Goal: Information Seeking & Learning: Check status

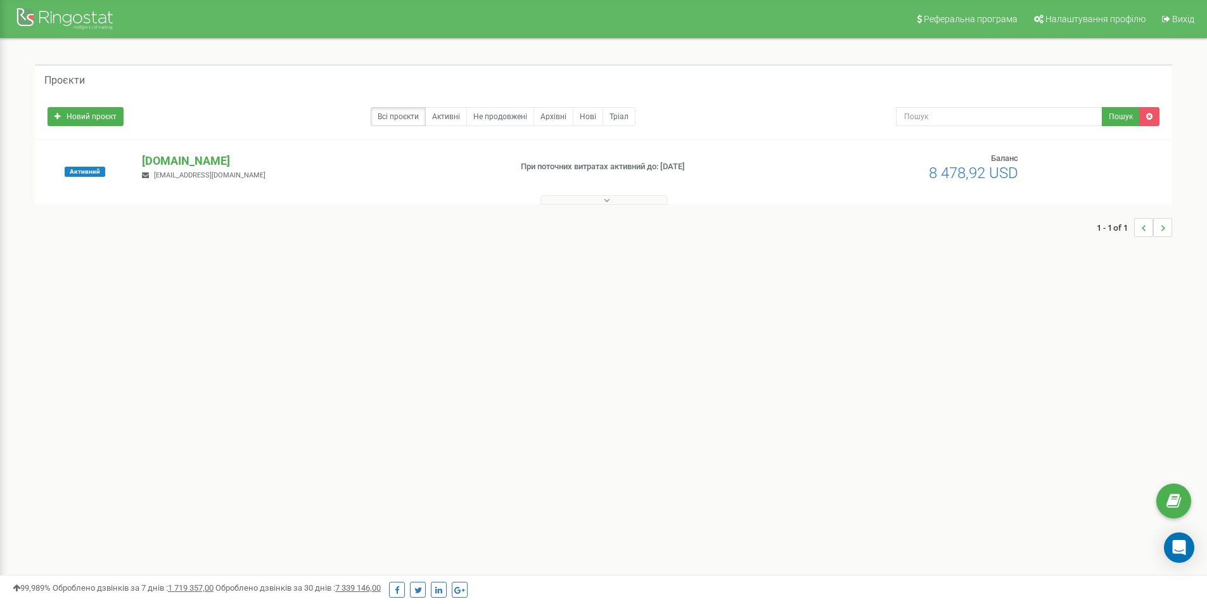
click at [187, 175] on span "[EMAIL_ADDRESS][DOMAIN_NAME]" at bounding box center [209, 175] width 111 height 8
click at [201, 158] on p "[DOMAIN_NAME]" at bounding box center [321, 161] width 358 height 16
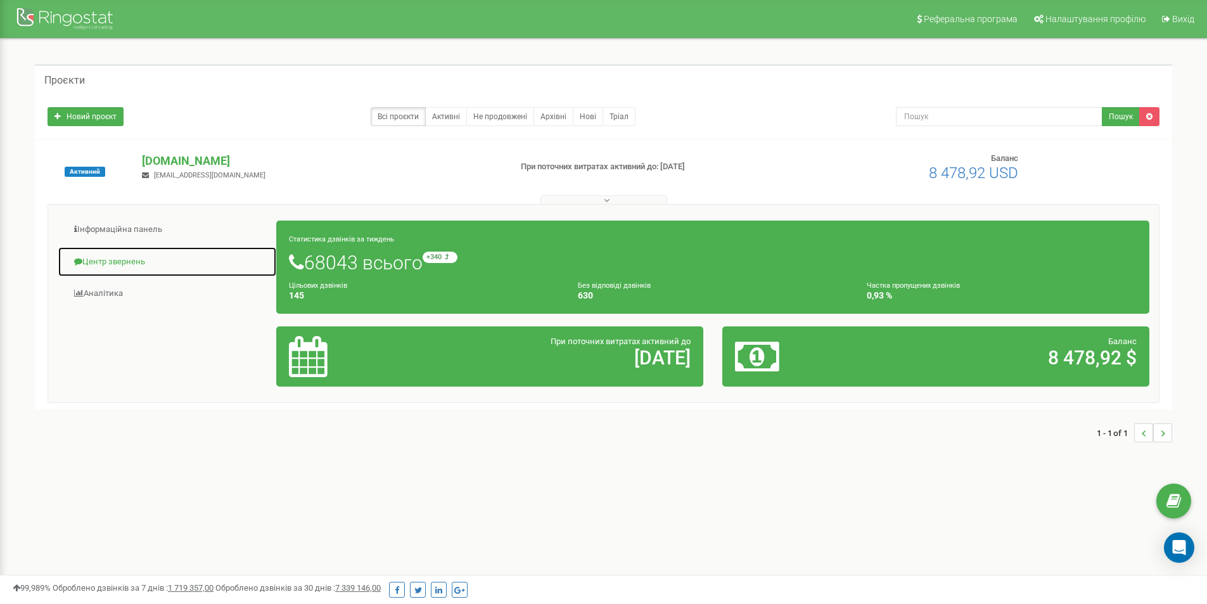
click at [116, 255] on link "Центр звернень" at bounding box center [167, 261] width 219 height 31
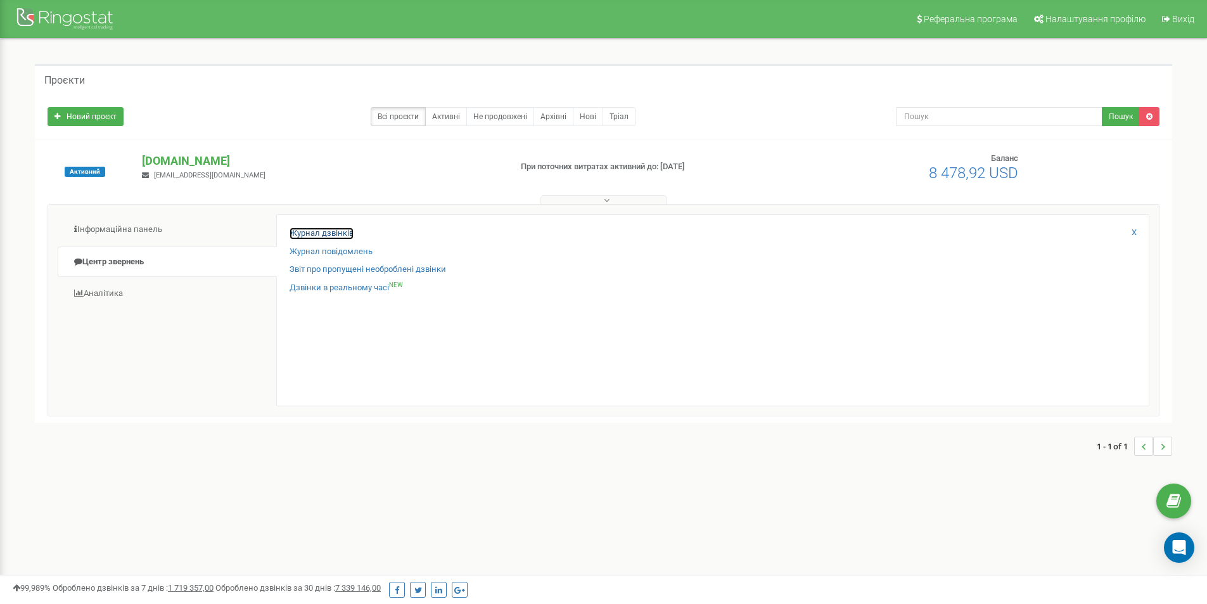
click at [298, 236] on link "Журнал дзвінків" at bounding box center [322, 233] width 64 height 12
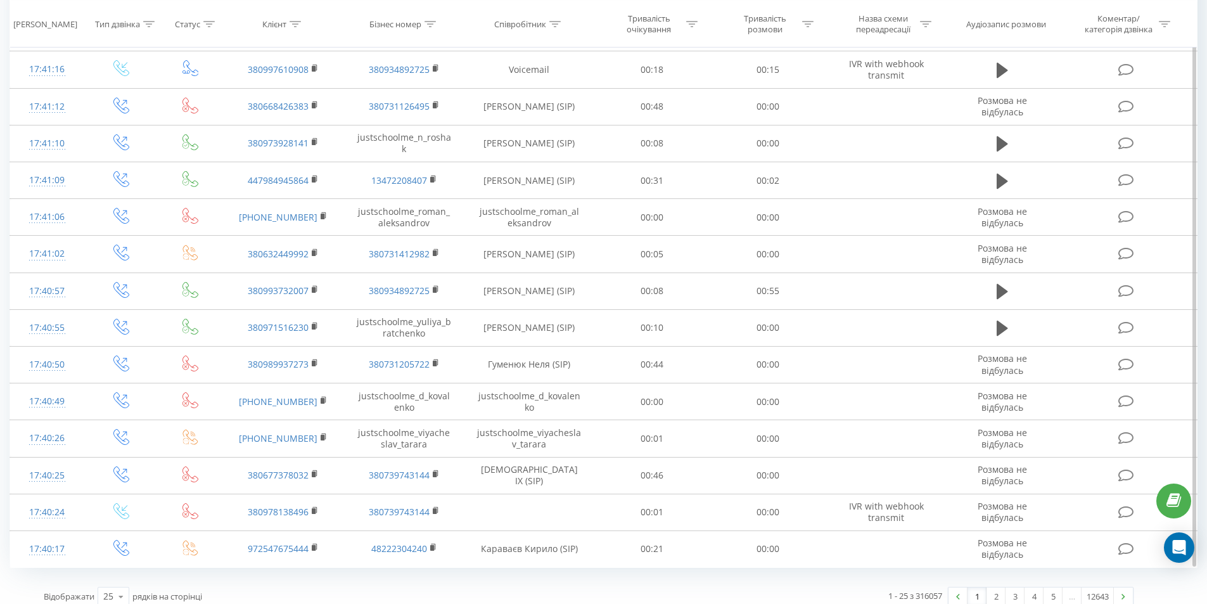
scroll to position [555, 0]
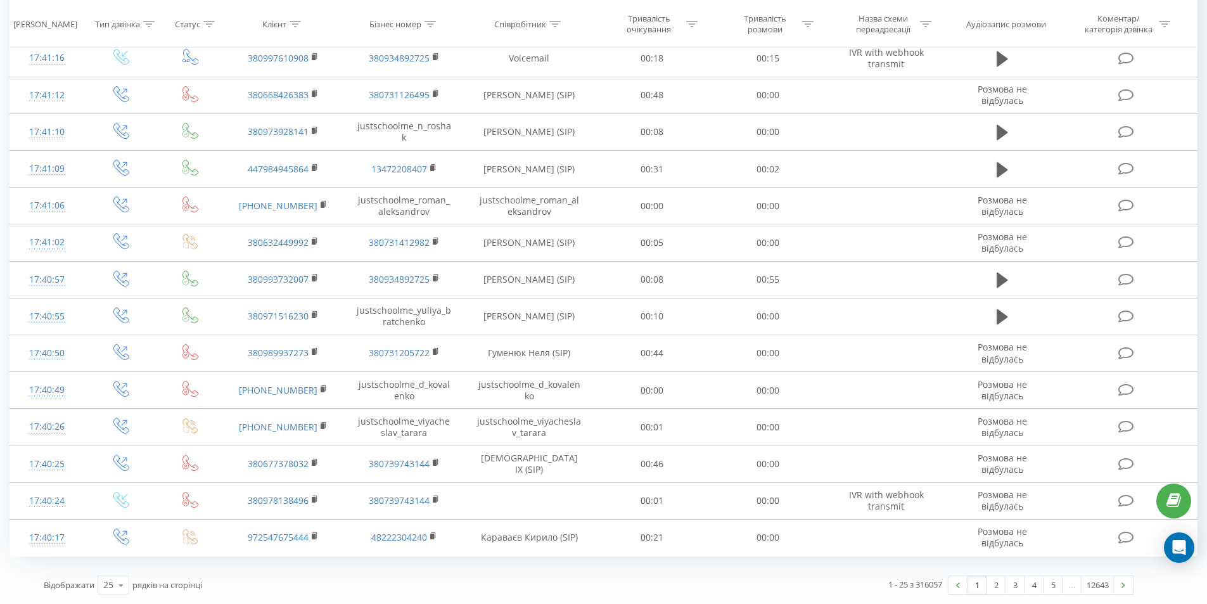
click at [640, 569] on div "1 - 25 з 316057 1 2 3 4 5 … 12643" at bounding box center [866, 584] width 554 height 37
click at [124, 583] on icon at bounding box center [120, 585] width 19 height 25
click at [113, 573] on div "100" at bounding box center [113, 566] width 30 height 18
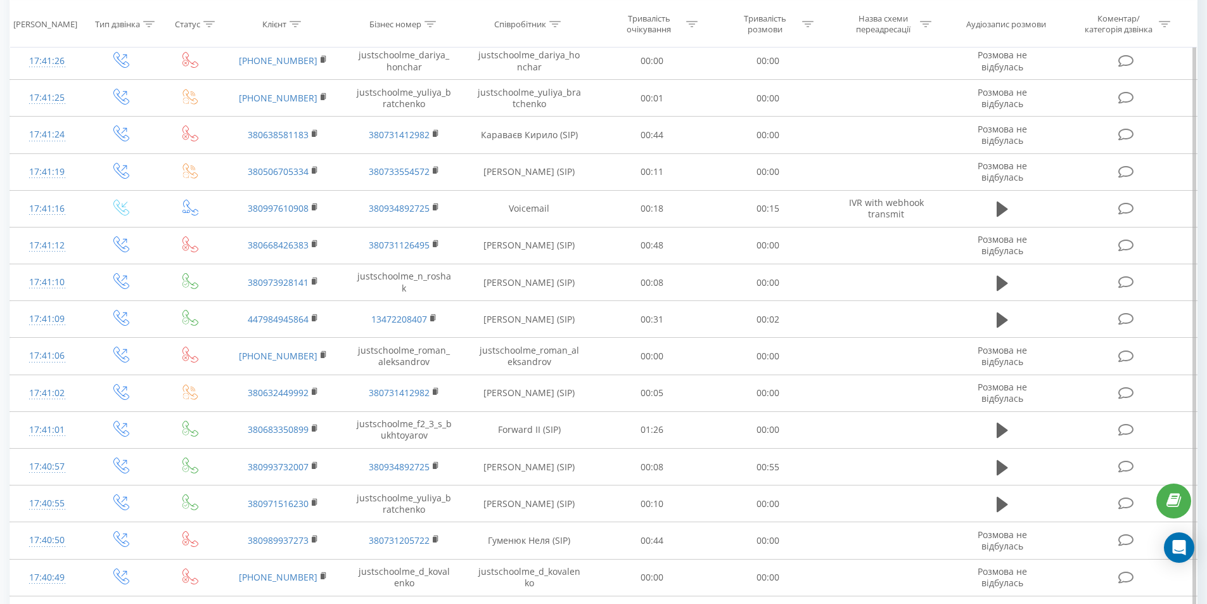
scroll to position [998, 0]
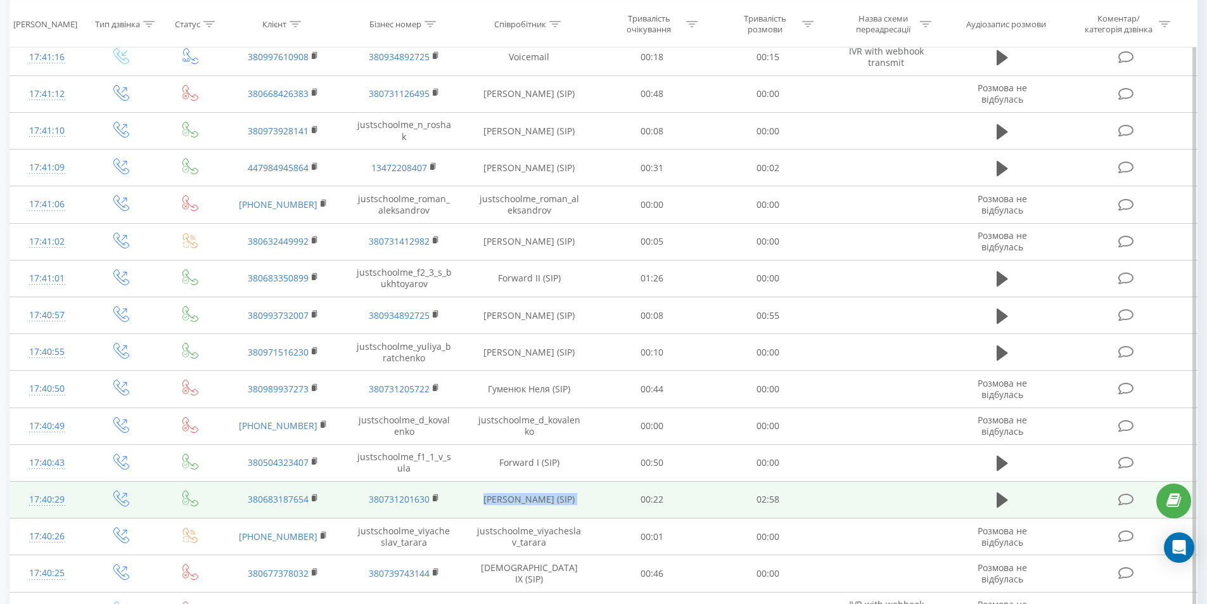
drag, startPoint x: 594, startPoint y: 499, endPoint x: 480, endPoint y: 496, distance: 114.7
click at [480, 496] on tr "17:40:29 380683187654 380731201630 [PERSON_NAME] (SIP) 00:22 02:58" at bounding box center [603, 499] width 1187 height 37
click at [480, 496] on td "[PERSON_NAME] (SIP)" at bounding box center [529, 499] width 130 height 37
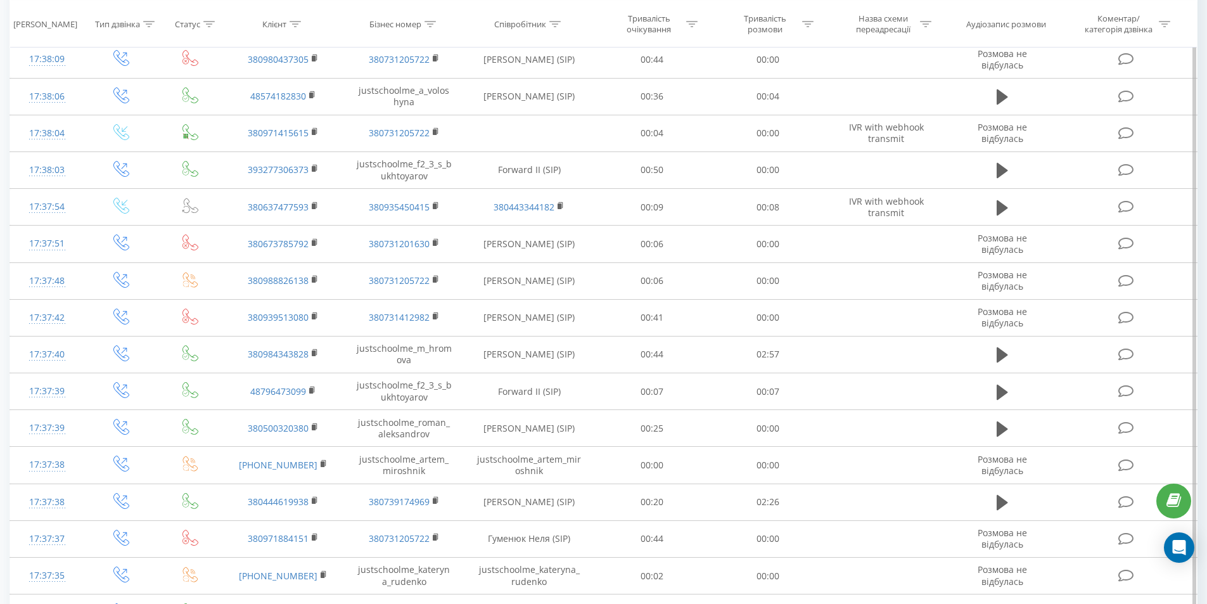
scroll to position [3152, 0]
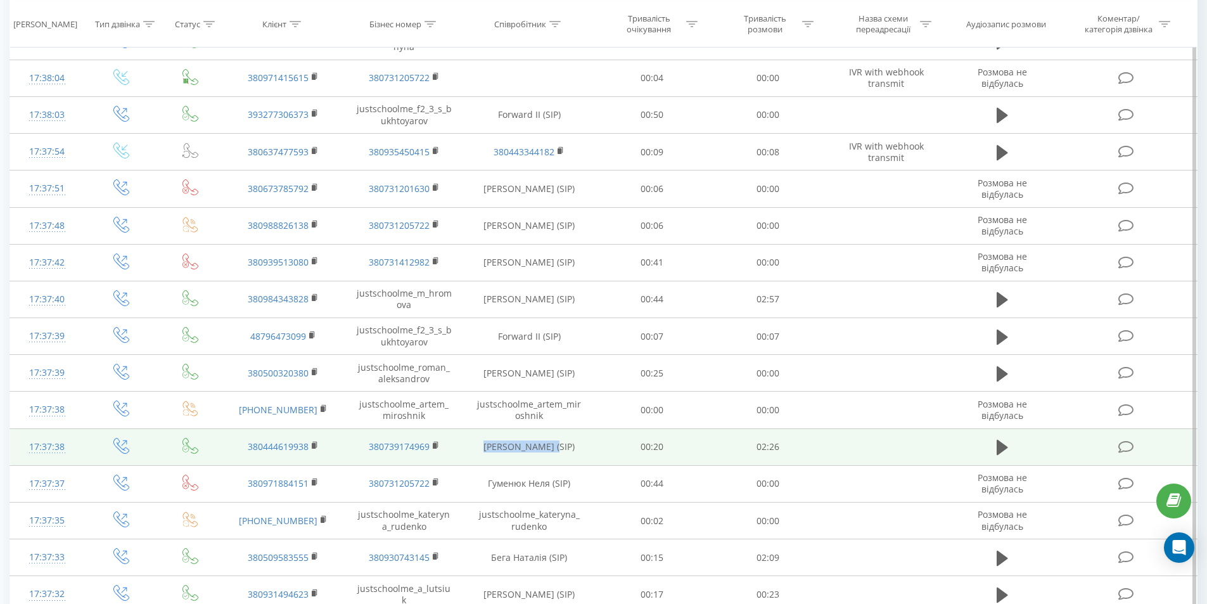
drag, startPoint x: 480, startPoint y: 447, endPoint x: 554, endPoint y: 445, distance: 73.5
click at [554, 445] on td "[PERSON_NAME] (SIP)" at bounding box center [529, 446] width 130 height 37
click at [589, 445] on td "[PERSON_NAME] (SIP)" at bounding box center [529, 446] width 130 height 37
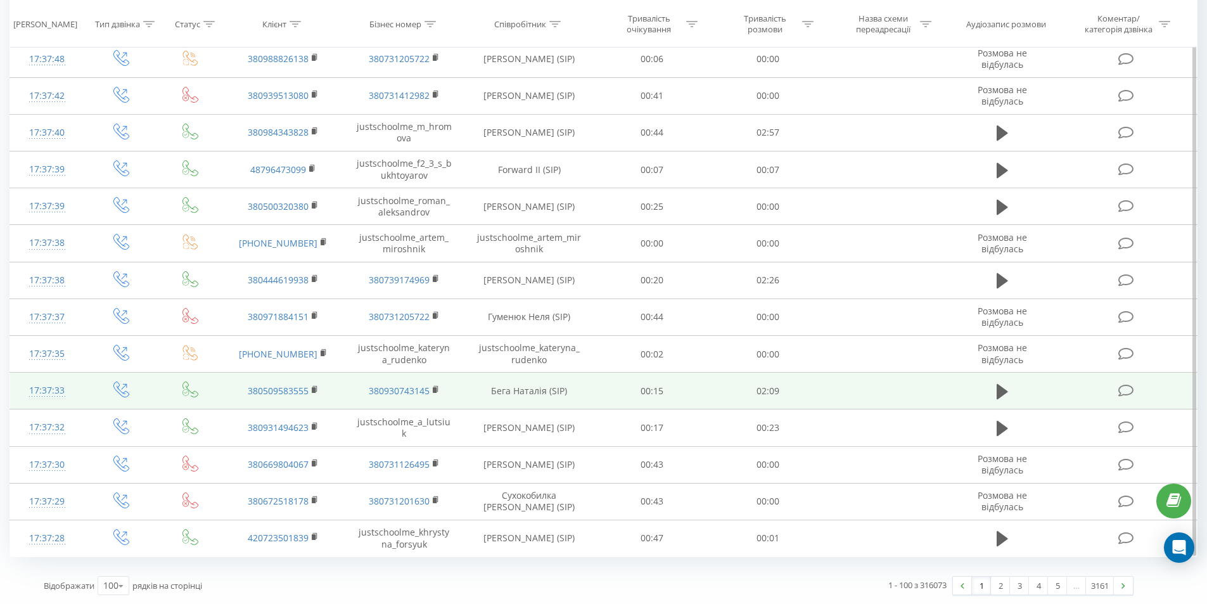
scroll to position [3320, 0]
